Goal: Check status: Check status

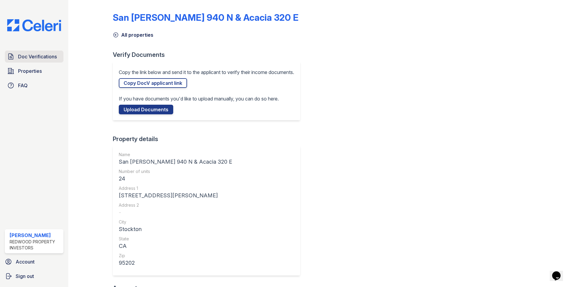
drag, startPoint x: 0, startPoint y: 0, endPoint x: 41, endPoint y: 57, distance: 70.2
click at [41, 57] on span "Doc Verifications" at bounding box center [37, 56] width 39 height 7
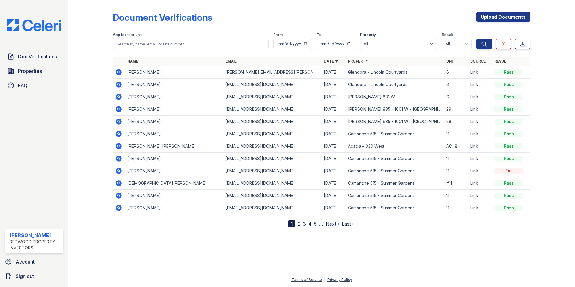
click at [118, 96] on icon at bounding box center [119, 97] width 2 height 2
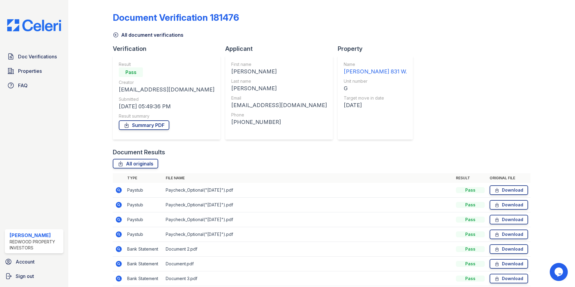
scroll to position [26, 0]
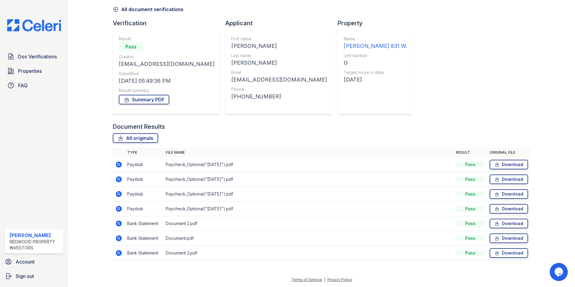
click at [118, 223] on icon at bounding box center [119, 223] width 2 height 2
